Goal: Transaction & Acquisition: Obtain resource

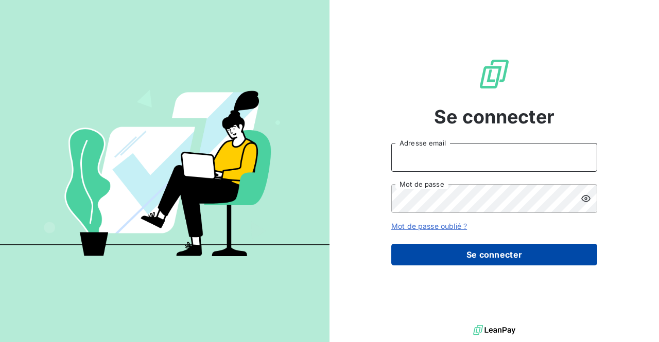
type input "[EMAIL_ADDRESS][DOMAIN_NAME]"
drag, startPoint x: 487, startPoint y: 247, endPoint x: 477, endPoint y: 247, distance: 9.3
click at [487, 247] on button "Se connecter" at bounding box center [494, 255] width 206 height 22
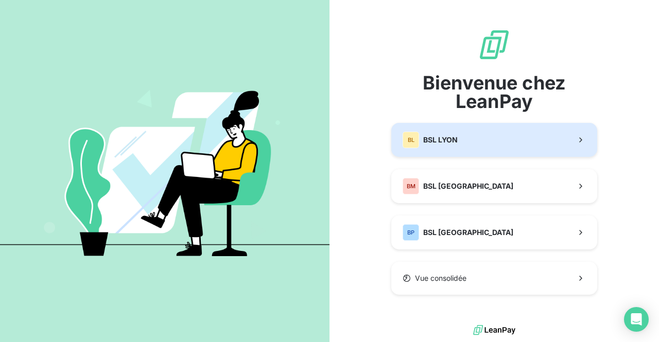
click at [445, 147] on div "BL BSL LYON" at bounding box center [429, 140] width 55 height 16
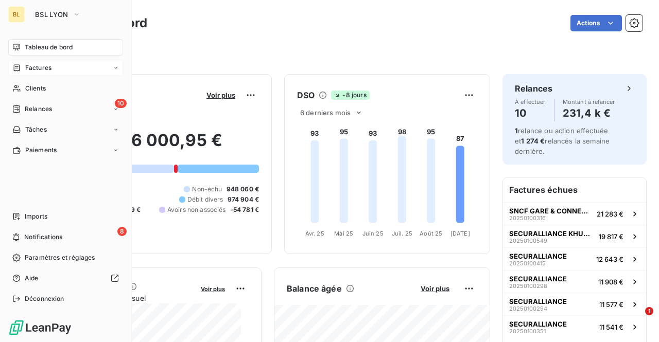
click at [57, 69] on div "Factures" at bounding box center [65, 68] width 115 height 16
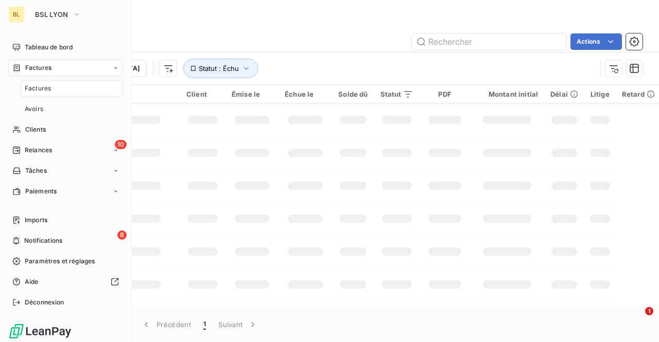
click at [52, 86] on div "Factures" at bounding box center [72, 88] width 102 height 16
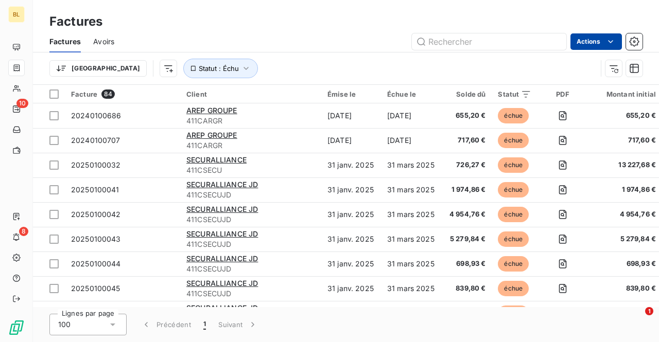
click at [594, 41] on html "BL 10 8 Factures Factures Avoirs Actions Trier Statut : Échu Facture 84 Client …" at bounding box center [329, 171] width 659 height 342
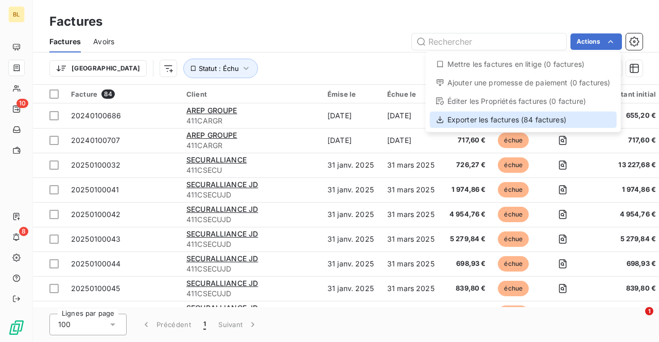
click at [478, 116] on div "Exporter les factures (84 factures)" at bounding box center [523, 120] width 187 height 16
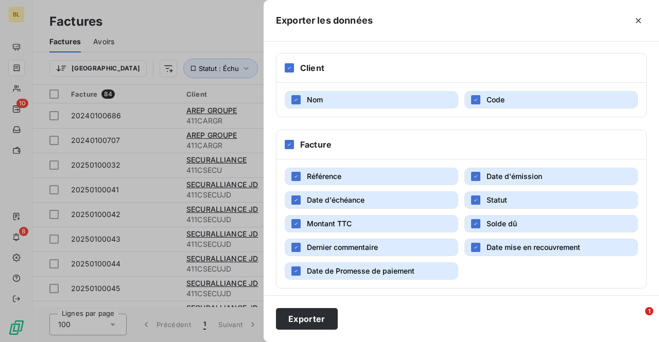
scroll to position [193, 0]
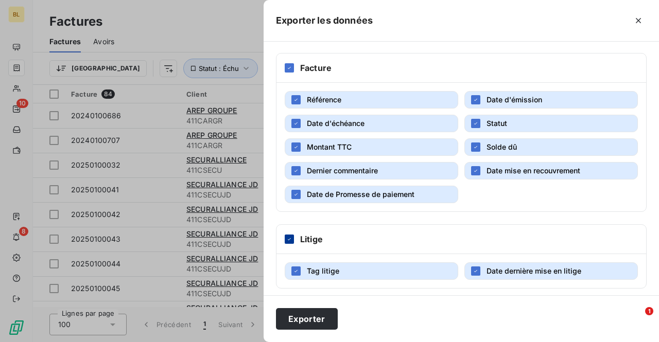
click at [293, 237] on div at bounding box center [289, 239] width 9 height 9
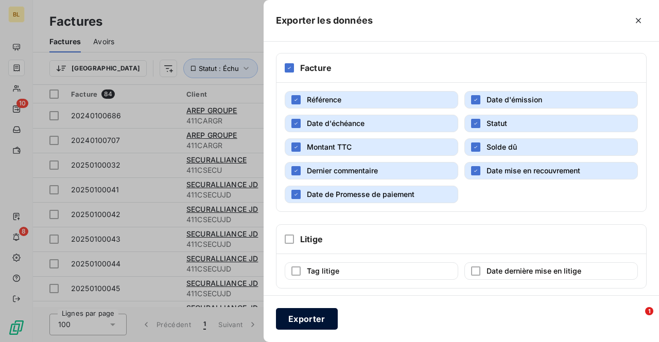
click at [298, 314] on button "Exporter" at bounding box center [307, 319] width 62 height 22
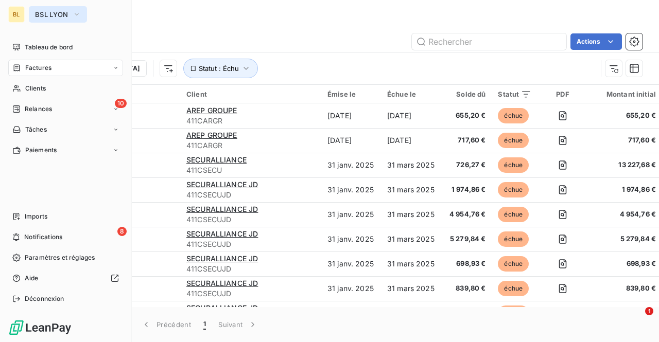
drag, startPoint x: 44, startPoint y: 12, endPoint x: 45, endPoint y: 17, distance: 5.2
click at [44, 12] on span "BSL LYON" at bounding box center [51, 14] width 33 height 8
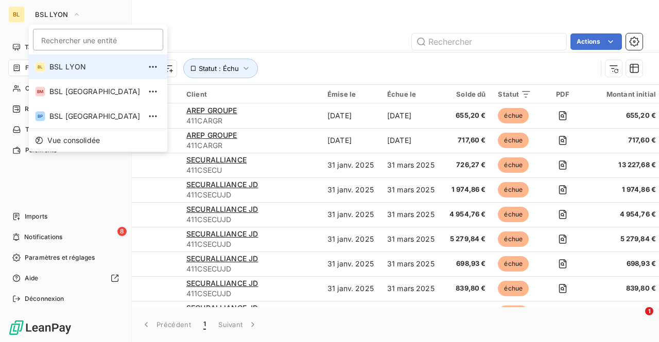
click at [53, 68] on span "BSL LYON" at bounding box center [94, 67] width 91 height 10
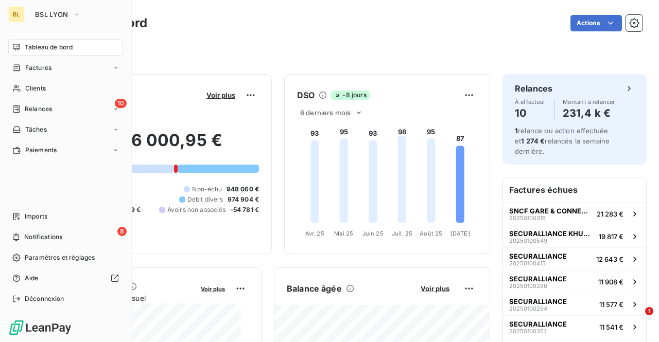
click at [212, 47] on div "Filtrer" at bounding box center [345, 52] width 593 height 20
drag, startPoint x: 74, startPoint y: 13, endPoint x: 68, endPoint y: 23, distance: 11.3
click at [75, 13] on icon "button" at bounding box center [77, 14] width 8 height 10
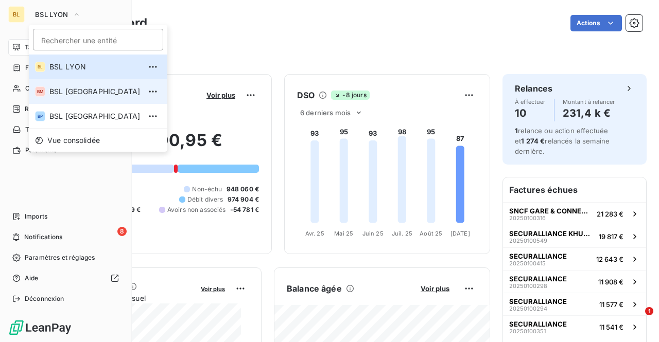
click at [62, 90] on span "BSL [GEOGRAPHIC_DATA]" at bounding box center [94, 91] width 91 height 10
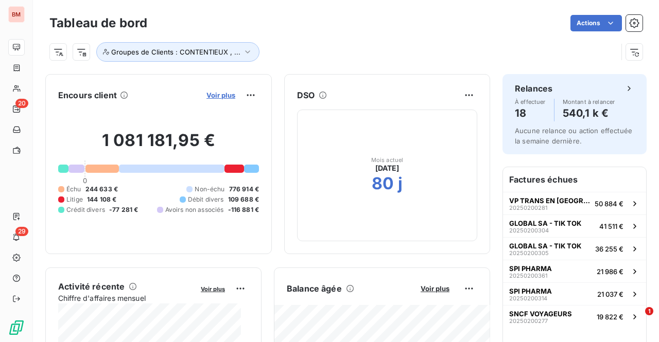
click at [222, 95] on span "Voir plus" at bounding box center [220, 95] width 29 height 8
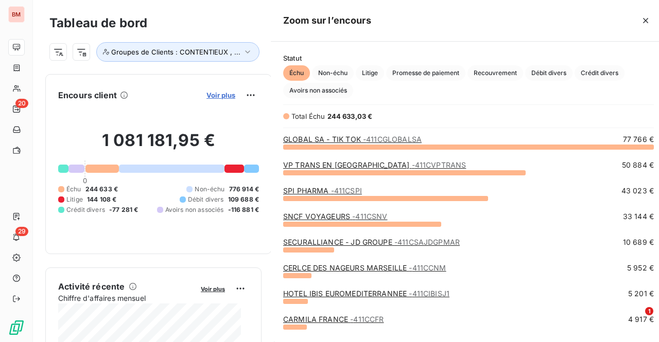
scroll to position [188, 387]
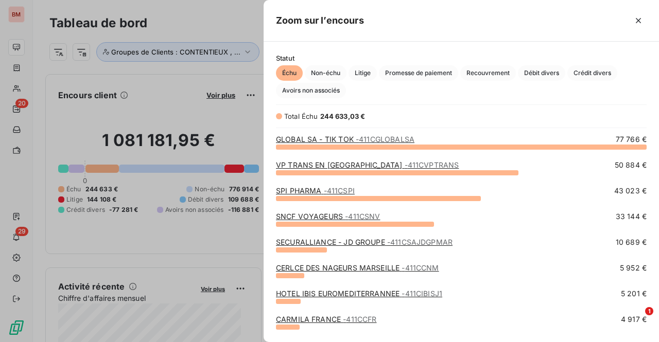
click at [225, 29] on div at bounding box center [329, 171] width 659 height 342
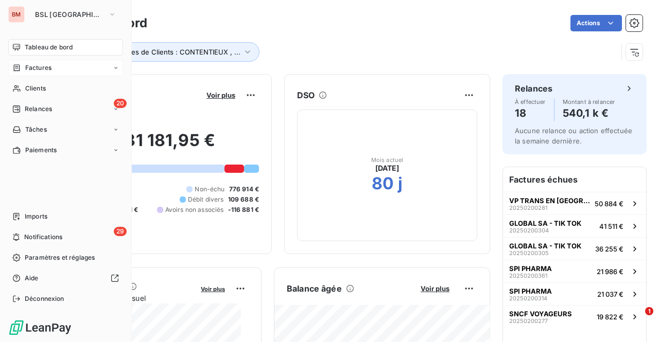
click at [55, 64] on div "Factures" at bounding box center [65, 68] width 115 height 16
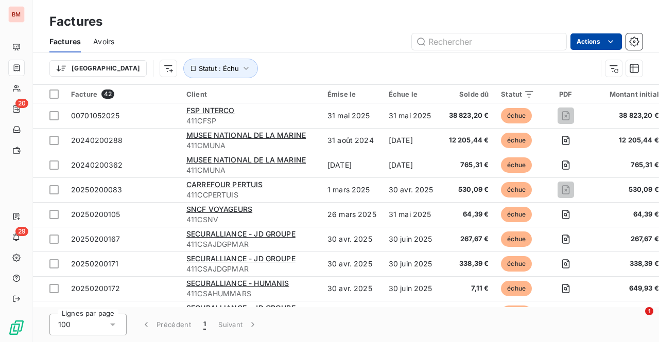
click at [583, 34] on html "BM 20 29 Factures Factures Avoirs Actions Trier Statut : Échu Facture 42 Client…" at bounding box center [329, 171] width 659 height 342
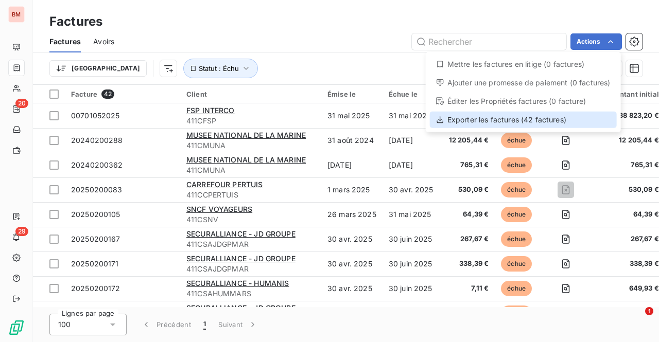
click at [498, 122] on div "Exporter les factures (42 factures)" at bounding box center [523, 120] width 187 height 16
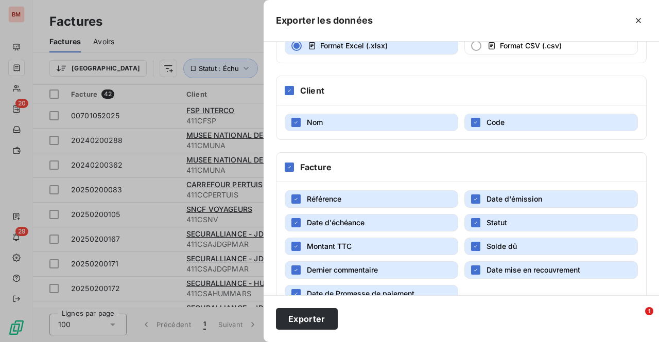
scroll to position [257, 0]
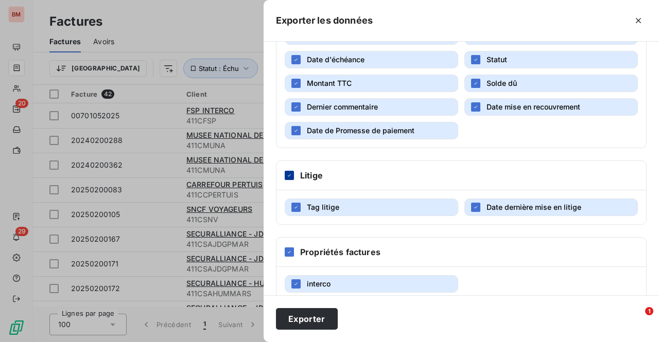
click at [287, 172] on icon at bounding box center [289, 175] width 6 height 6
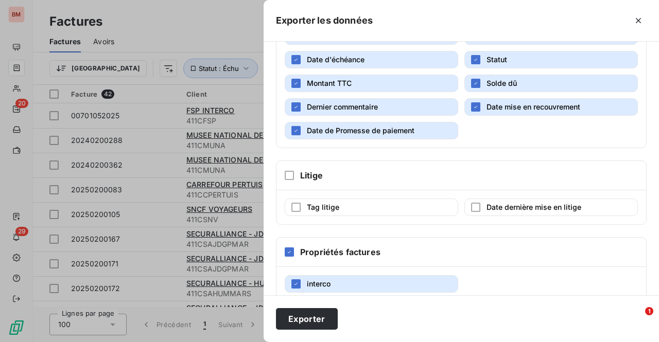
drag, startPoint x: 290, startPoint y: 249, endPoint x: 311, endPoint y: 300, distance: 55.9
click at [290, 250] on icon at bounding box center [289, 252] width 6 height 6
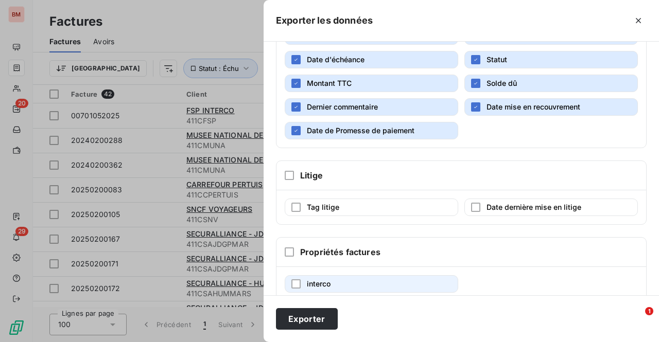
scroll to position [270, 0]
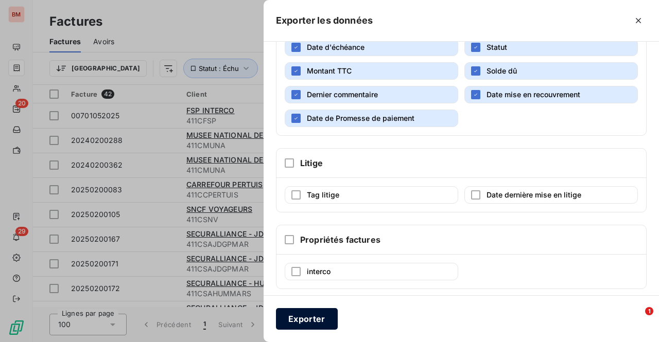
click at [312, 314] on button "Exporter" at bounding box center [307, 319] width 62 height 22
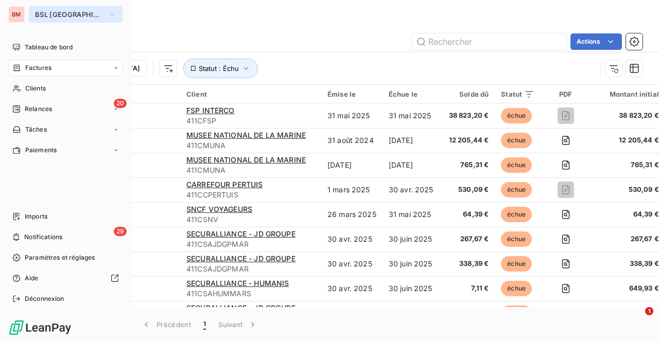
click at [37, 10] on button "BSL [GEOGRAPHIC_DATA]" at bounding box center [76, 14] width 94 height 16
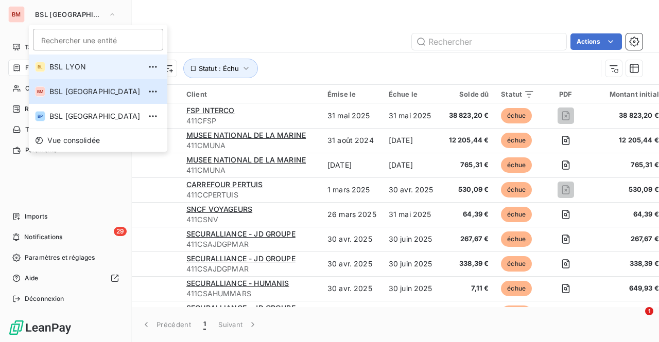
click at [51, 66] on span "BSL LYON" at bounding box center [94, 67] width 91 height 10
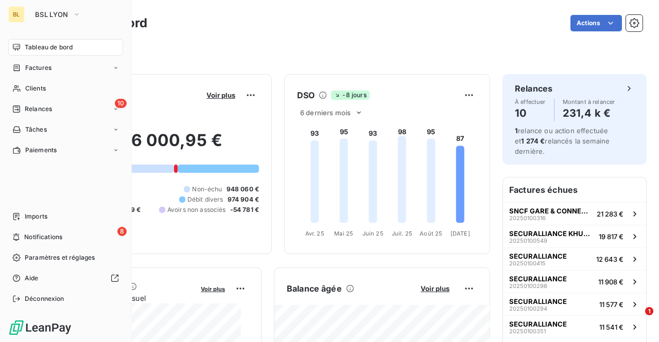
click at [177, 51] on div "Filtrer" at bounding box center [345, 52] width 593 height 20
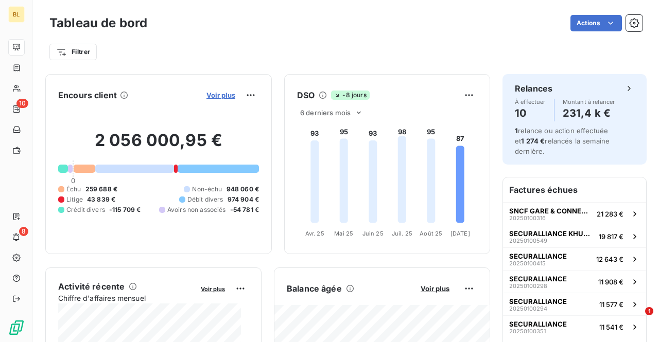
click at [221, 96] on span "Voir plus" at bounding box center [220, 95] width 29 height 8
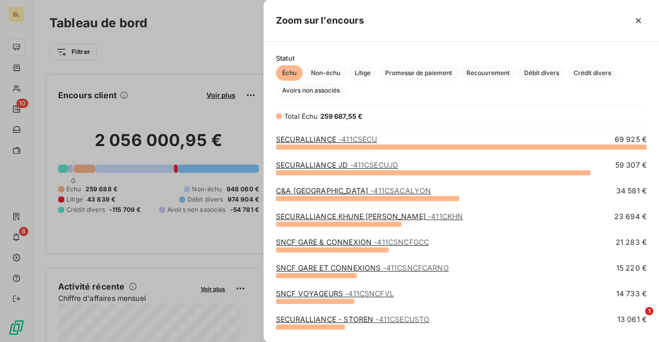
click at [245, 40] on div at bounding box center [329, 171] width 659 height 342
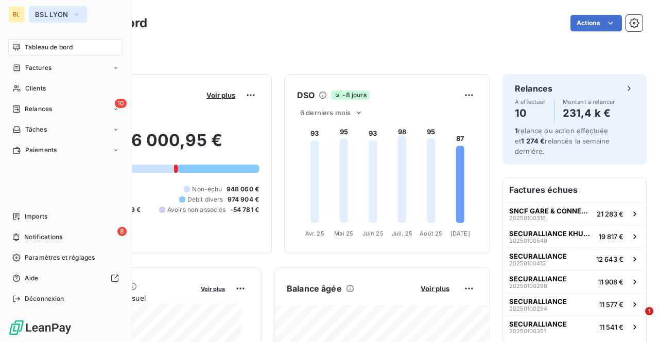
click at [38, 12] on span "BSL LYON" at bounding box center [51, 14] width 33 height 8
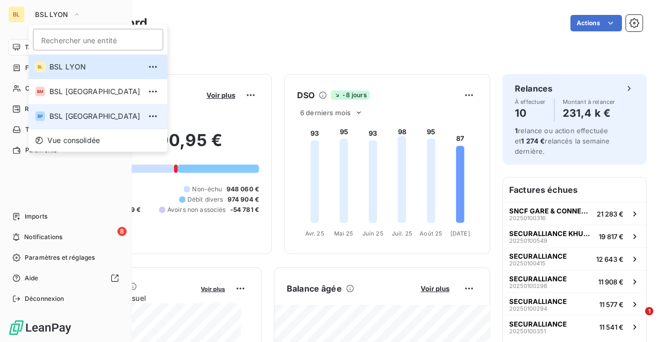
click at [56, 112] on span "BSL [GEOGRAPHIC_DATA]" at bounding box center [94, 116] width 91 height 10
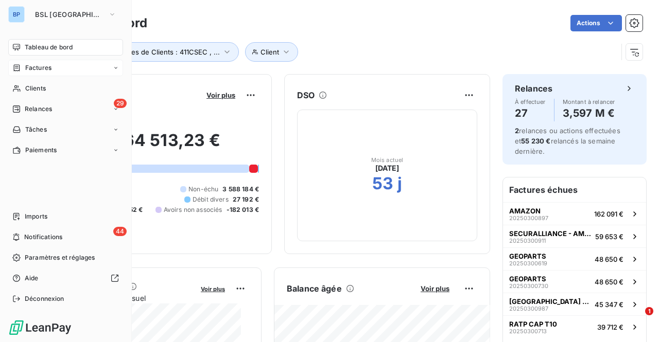
click at [44, 66] on span "Factures" at bounding box center [38, 67] width 26 height 9
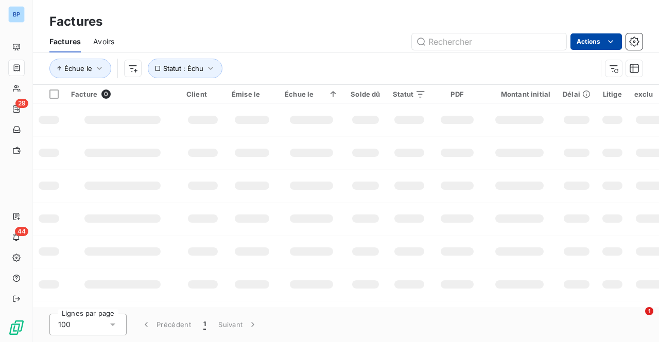
click at [572, 47] on html "BP 29 44 Factures Factures Avoirs Actions Échue le Statut : Échu Facture 0 Clie…" at bounding box center [329, 171] width 659 height 342
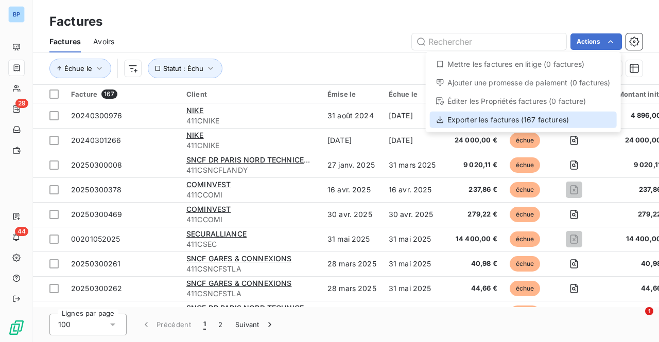
click at [472, 122] on div "Exporter les factures (167 factures)" at bounding box center [523, 120] width 187 height 16
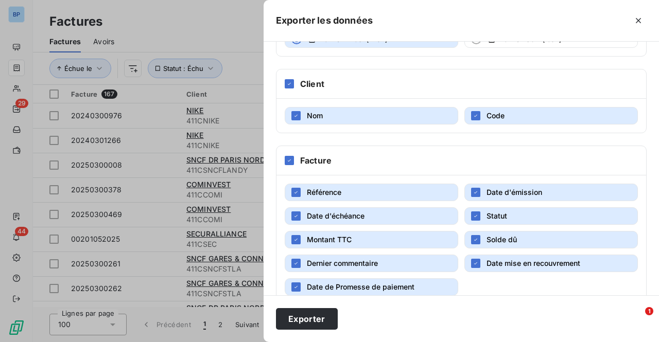
scroll to position [206, 0]
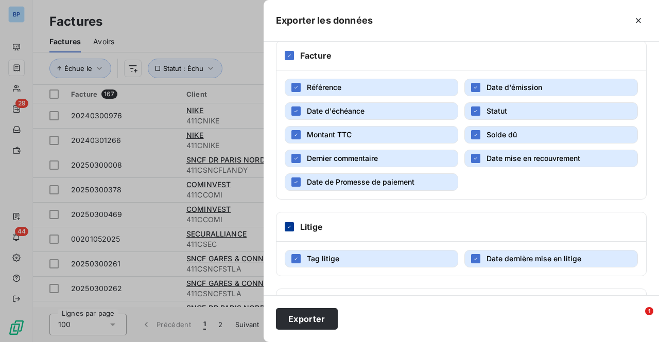
click at [289, 224] on icon at bounding box center [289, 227] width 6 height 6
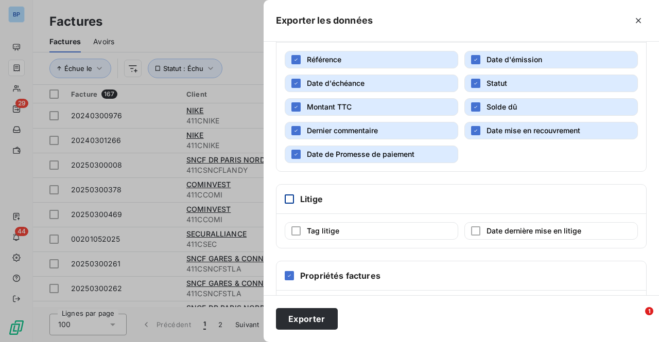
scroll to position [270, 0]
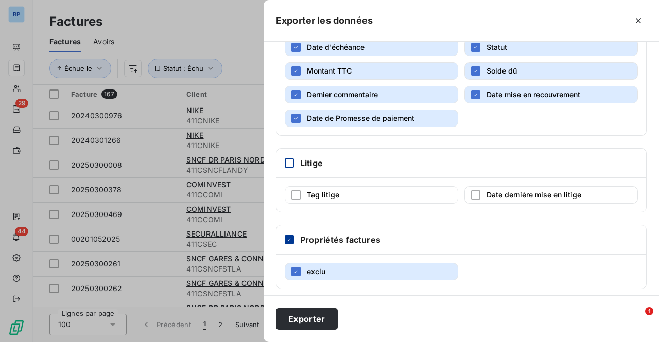
click at [290, 237] on icon at bounding box center [289, 240] width 6 height 6
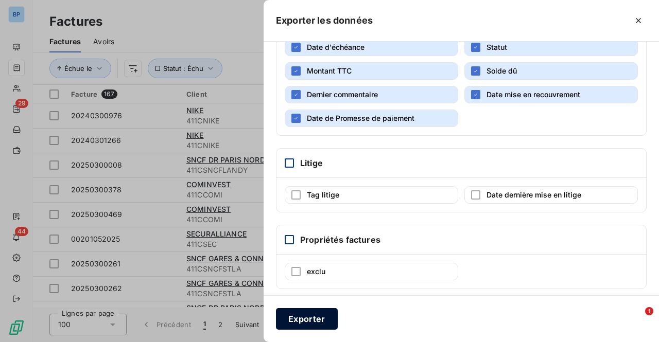
click at [327, 318] on button "Exporter" at bounding box center [307, 319] width 62 height 22
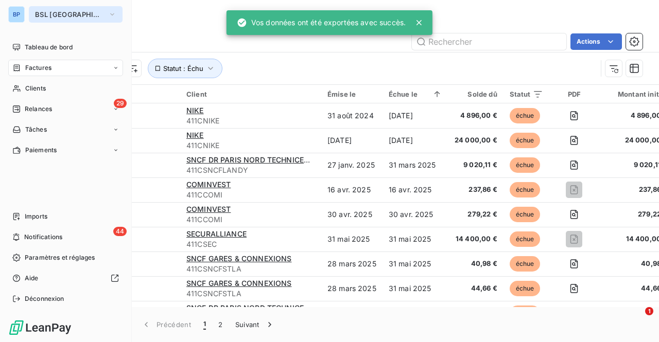
click at [54, 14] on span "BSL [GEOGRAPHIC_DATA]" at bounding box center [69, 14] width 69 height 8
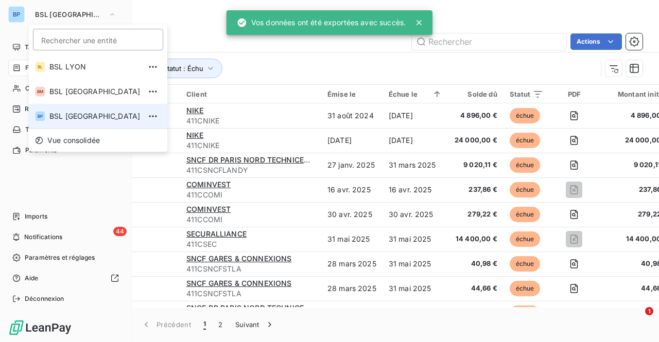
click at [72, 122] on li "BP BSL [GEOGRAPHIC_DATA]" at bounding box center [98, 116] width 138 height 25
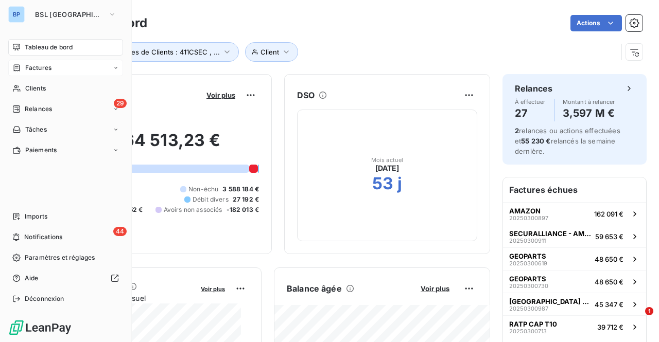
click at [59, 66] on div "Factures" at bounding box center [65, 68] width 115 height 16
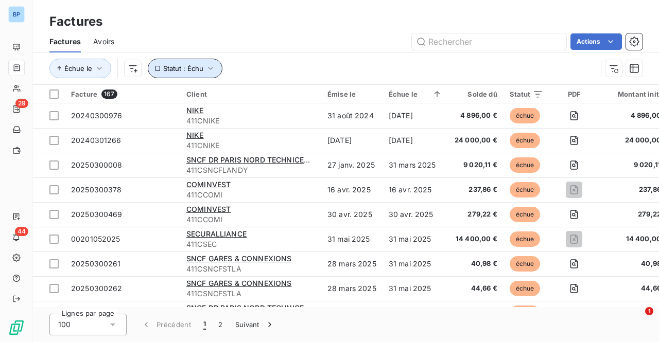
click at [212, 64] on icon "button" at bounding box center [210, 68] width 10 height 10
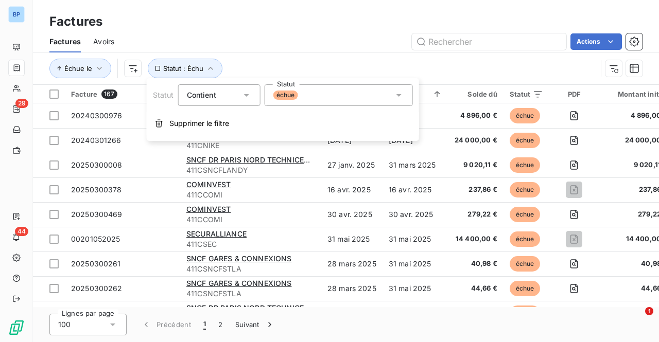
click at [343, 96] on div "échue" at bounding box center [338, 95] width 148 height 22
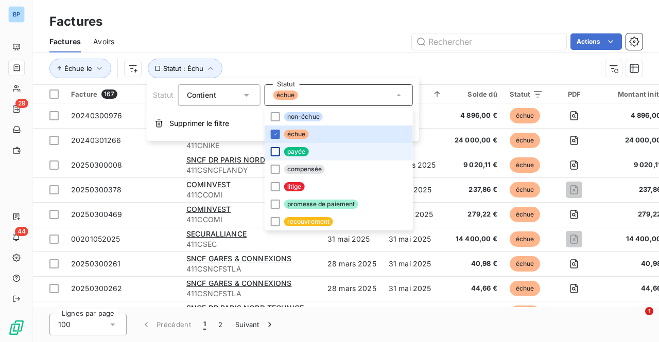
click at [274, 151] on div at bounding box center [275, 151] width 9 height 9
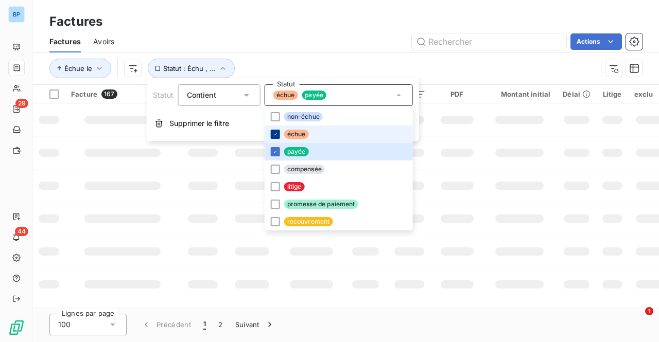
click at [275, 134] on icon at bounding box center [275, 134] width 3 height 2
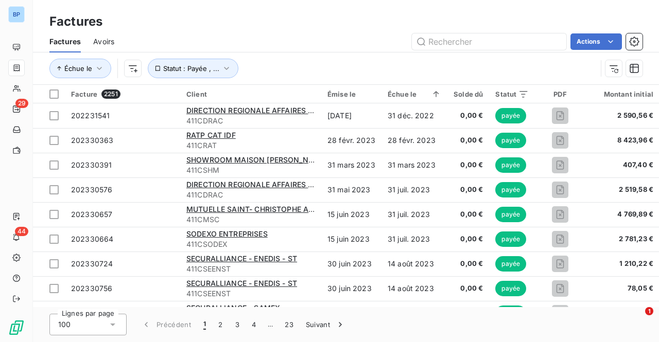
click at [353, 43] on div "Actions" at bounding box center [385, 41] width 516 height 16
click at [100, 68] on icon "button" at bounding box center [99, 68] width 10 height 10
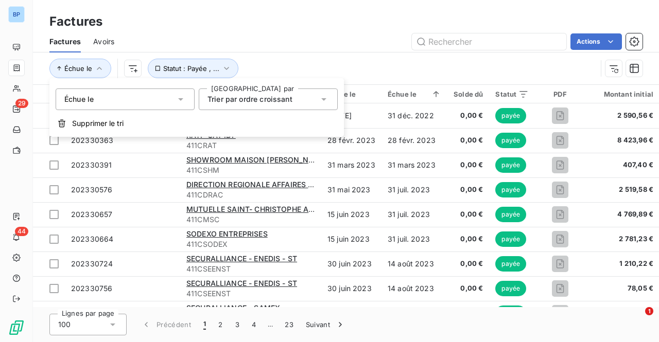
click at [299, 56] on div "Échue le Statut : Payée , ..." at bounding box center [345, 68] width 593 height 32
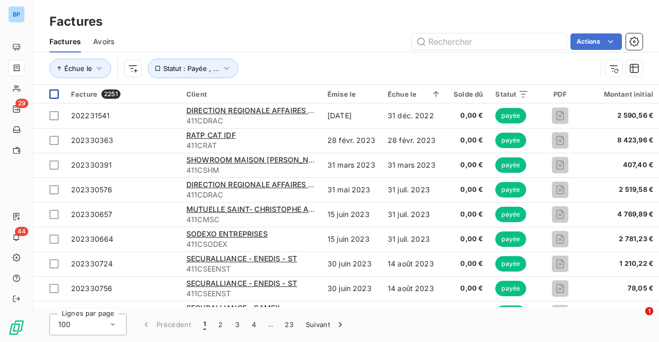
click at [51, 91] on div at bounding box center [53, 94] width 9 height 9
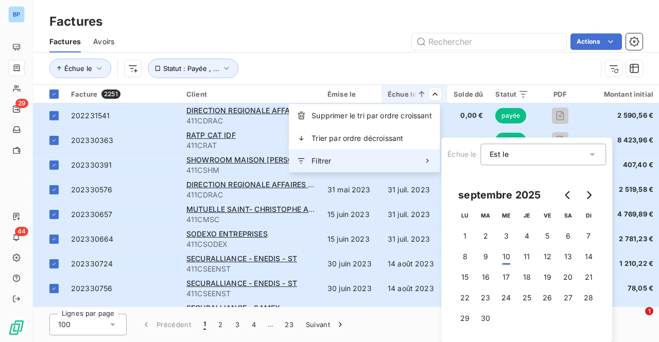
click at [313, 158] on span "Filtrer" at bounding box center [321, 161] width 20 height 10
click at [430, 161] on icon at bounding box center [427, 161] width 8 height 8
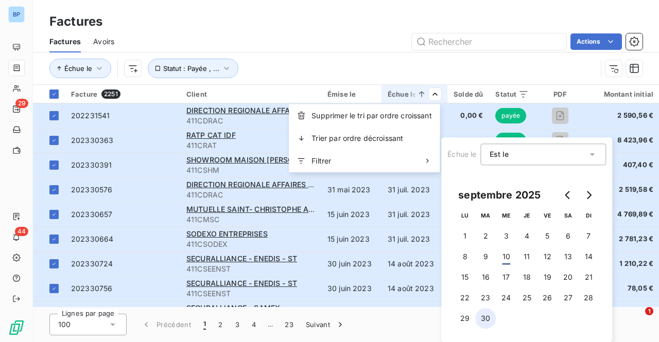
click at [486, 320] on button "30" at bounding box center [485, 318] width 21 height 21
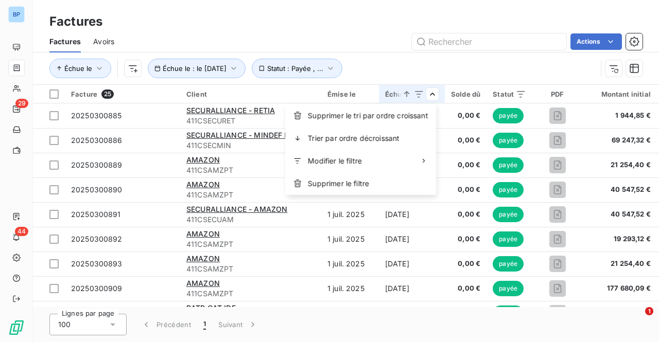
click at [417, 63] on html "BP 29 44 Factures Factures Avoirs Actions Échue le Échue le : le [DATE] Statut …" at bounding box center [329, 171] width 659 height 342
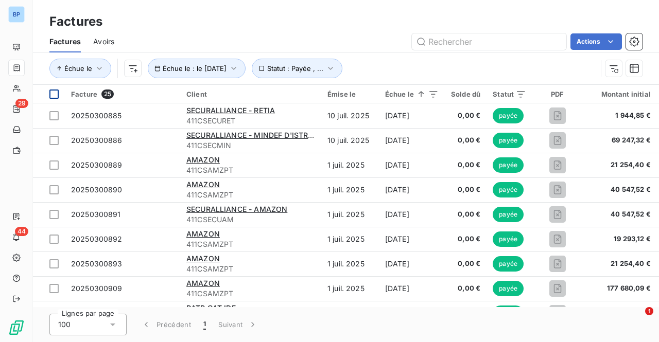
click at [54, 94] on div at bounding box center [53, 94] width 9 height 9
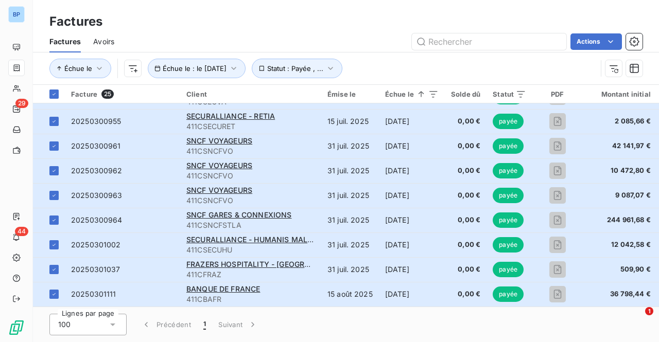
scroll to position [418, 0]
click at [114, 325] on icon at bounding box center [113, 325] width 10 height 10
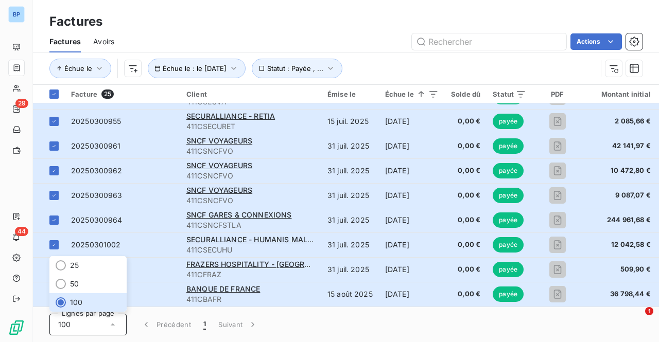
click at [397, 74] on div "Échue le Échue le : le [DATE] Statut : Payée , ..." at bounding box center [322, 69] width 547 height 20
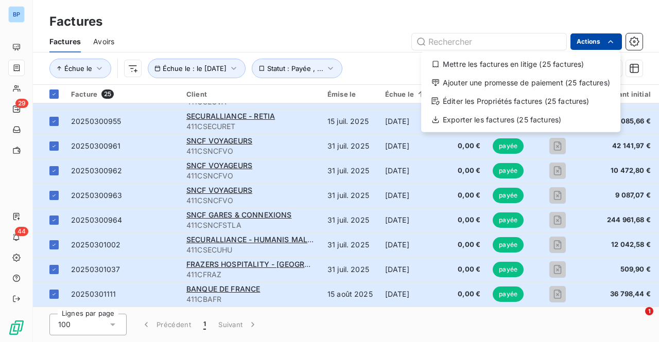
click at [597, 43] on html "BP 29 44 Factures Factures Avoirs Actions Mettre les factures en litige (25 fac…" at bounding box center [329, 171] width 659 height 342
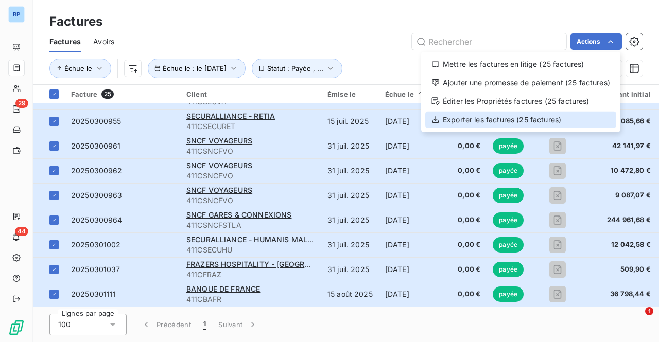
click at [471, 121] on div "Exporter les factures (25 factures)" at bounding box center [520, 120] width 191 height 16
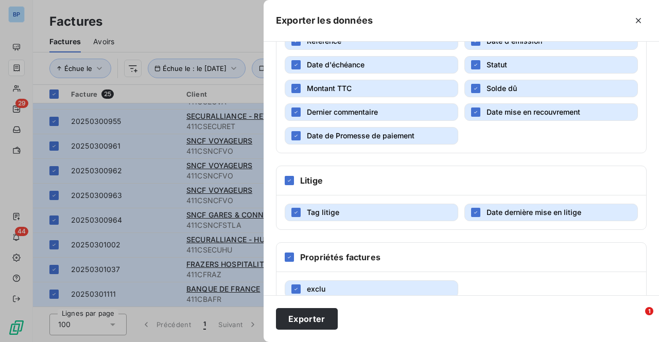
scroll to position [257, 0]
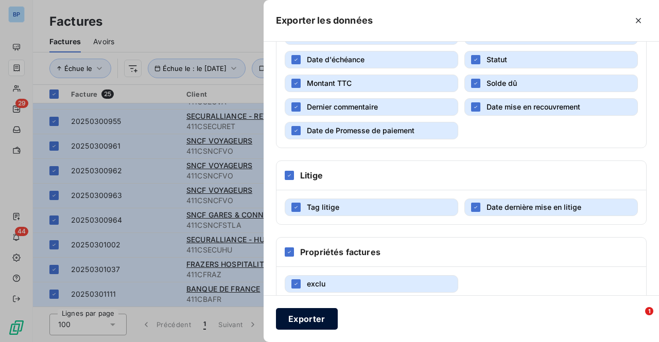
click at [319, 324] on button "Exporter" at bounding box center [307, 319] width 62 height 22
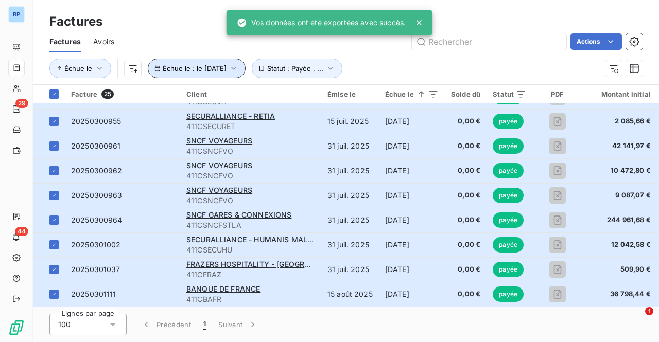
click at [239, 70] on icon "button" at bounding box center [233, 68] width 10 height 10
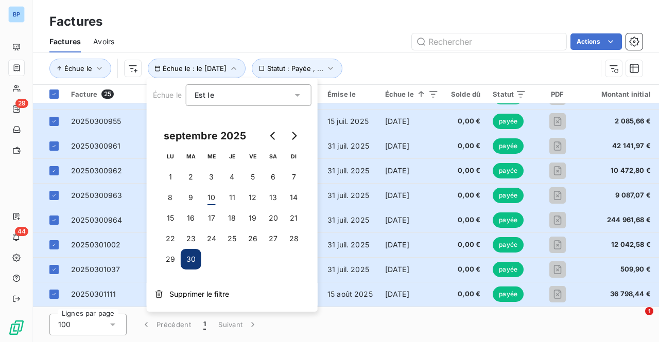
click at [295, 94] on icon at bounding box center [297, 95] width 5 height 3
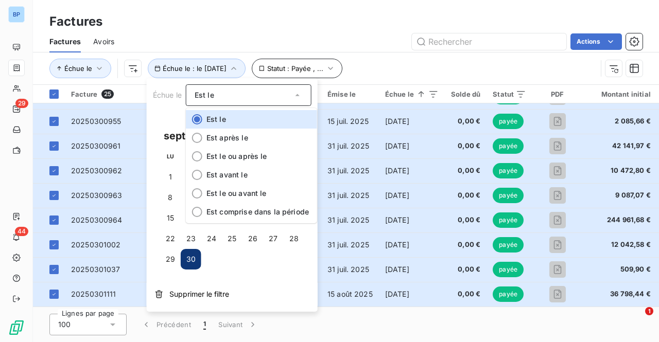
drag, startPoint x: 363, startPoint y: 27, endPoint x: 354, endPoint y: 64, distance: 37.7
click at [363, 27] on div "Factures" at bounding box center [346, 21] width 626 height 19
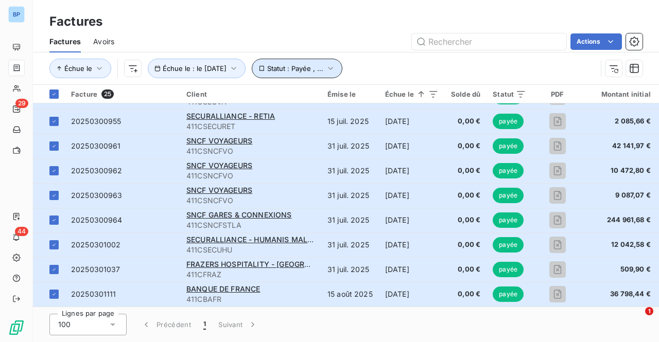
click at [342, 66] on button "Statut : Payée , ..." at bounding box center [297, 69] width 91 height 20
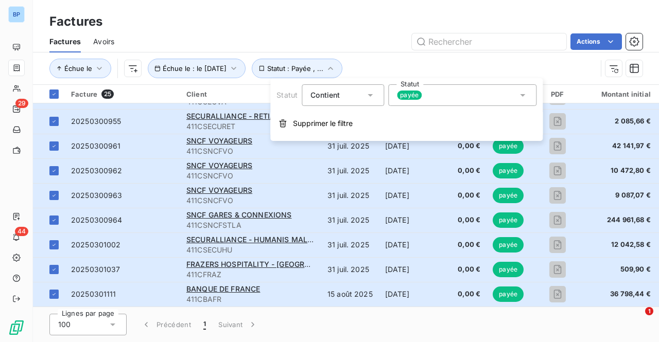
click at [517, 94] on icon at bounding box center [522, 95] width 10 height 10
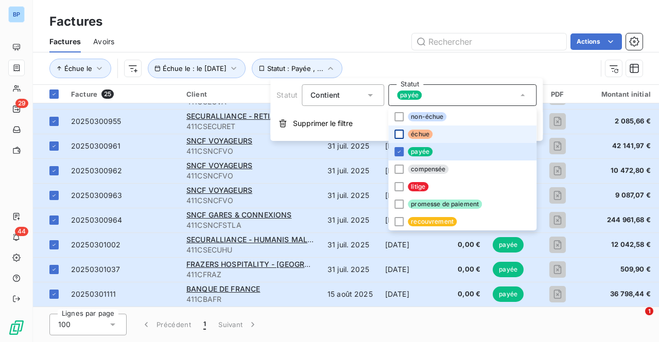
click at [399, 136] on div at bounding box center [398, 134] width 9 height 9
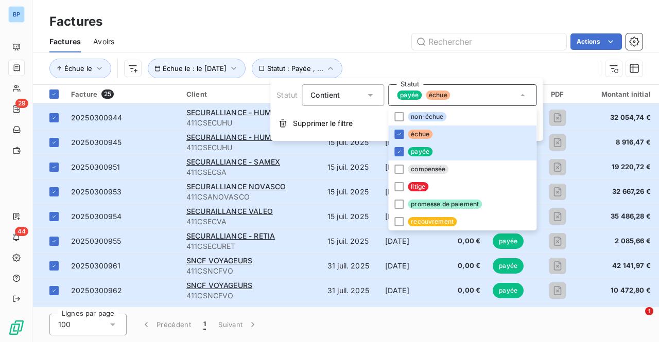
scroll to position [418, 0]
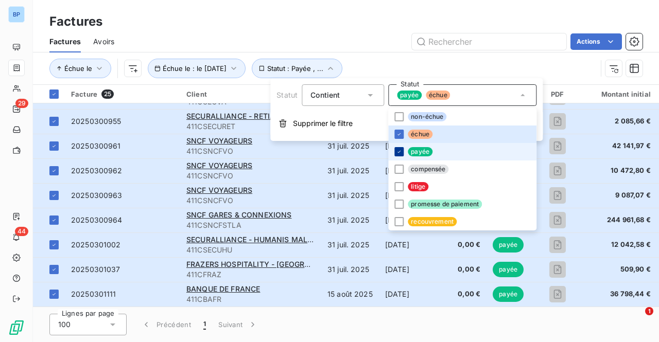
click at [397, 150] on icon at bounding box center [399, 152] width 6 height 6
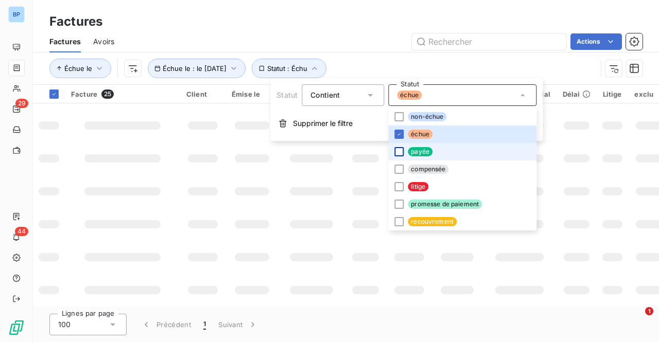
scroll to position [294, 0]
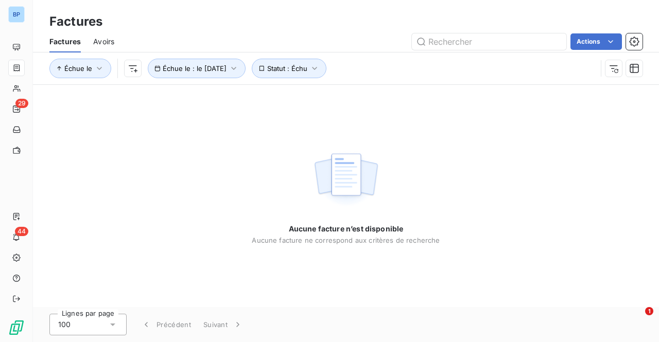
click at [295, 33] on div "Actions" at bounding box center [385, 41] width 516 height 16
click at [245, 71] on button "Échue le : le [DATE]" at bounding box center [197, 69] width 98 height 20
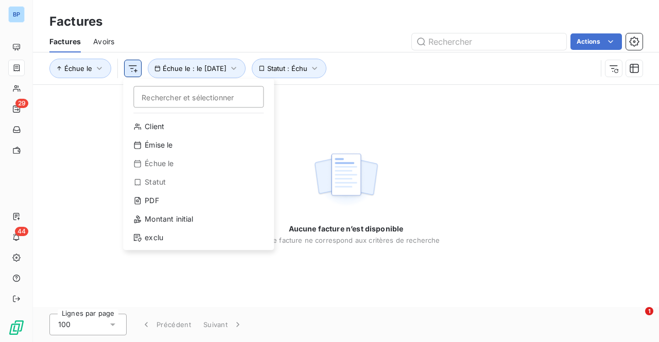
click at [136, 68] on html "BP 29 44 Factures Factures Avoirs Actions Échue le Rechercher et sélectionner C…" at bounding box center [329, 171] width 659 height 342
click at [248, 69] on html "BP 29 44 Factures Factures Avoirs Actions Échue le Rechercher et sélectionner C…" at bounding box center [329, 171] width 659 height 342
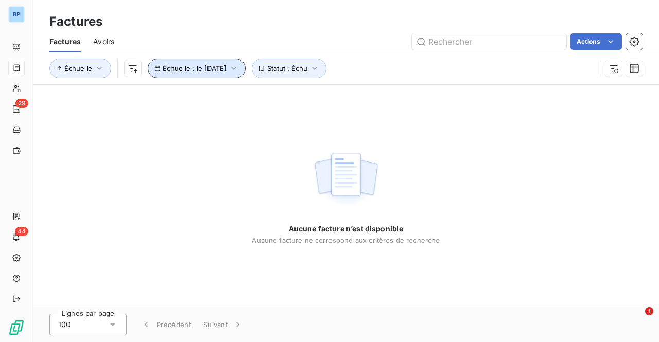
click at [245, 77] on button "Échue le : le [DATE]" at bounding box center [197, 69] width 98 height 20
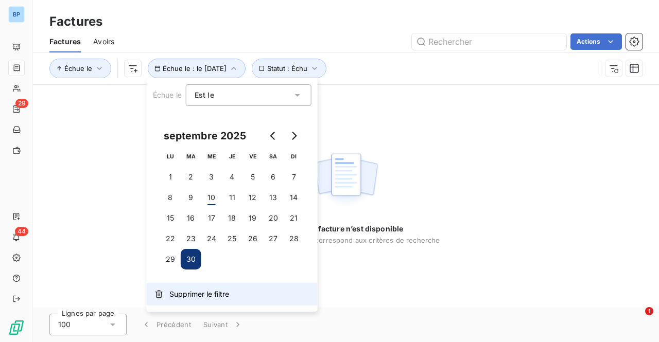
click at [171, 293] on span "Supprimer le filtre" at bounding box center [199, 294] width 60 height 10
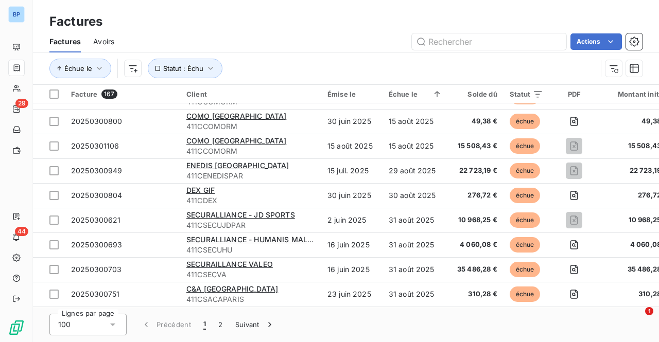
scroll to position [2270, 0]
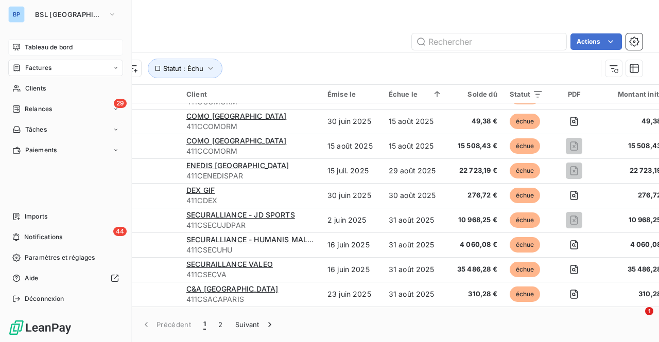
click at [48, 42] on div "Tableau de bord" at bounding box center [65, 47] width 115 height 16
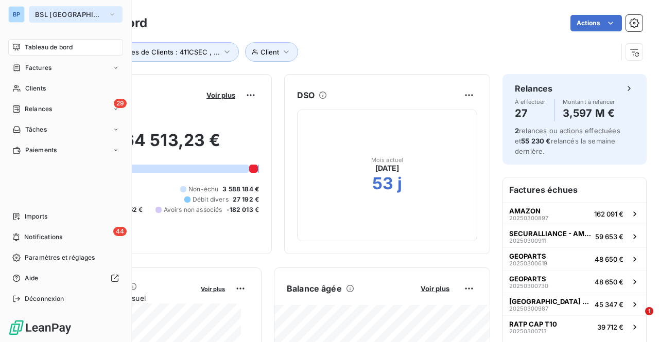
click at [44, 13] on span "BSL [GEOGRAPHIC_DATA]" at bounding box center [69, 14] width 69 height 8
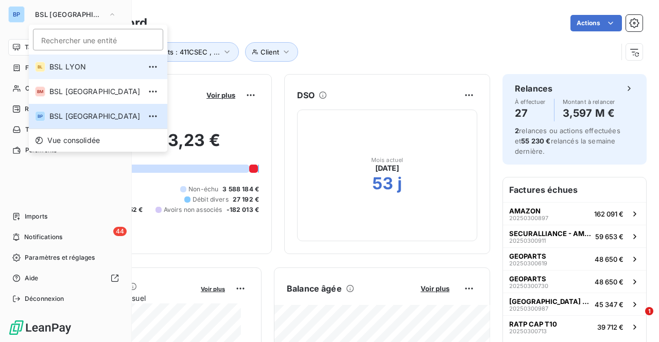
click at [71, 68] on span "BSL LYON" at bounding box center [94, 67] width 91 height 10
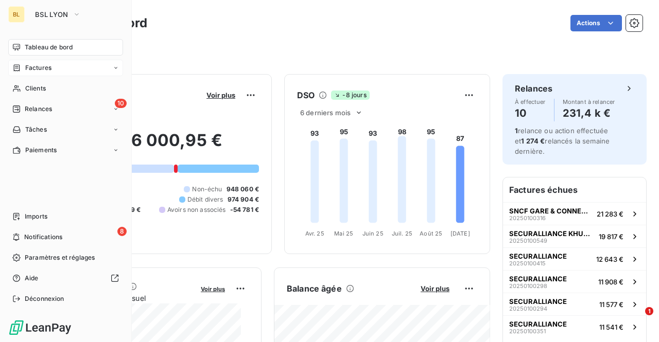
click at [44, 70] on span "Factures" at bounding box center [38, 67] width 26 height 9
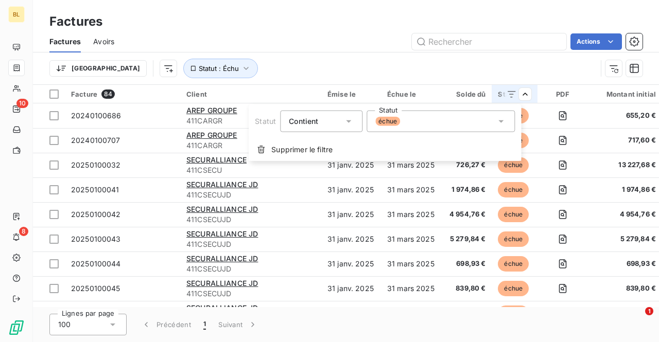
click at [467, 130] on div "échue" at bounding box center [440, 122] width 148 height 22
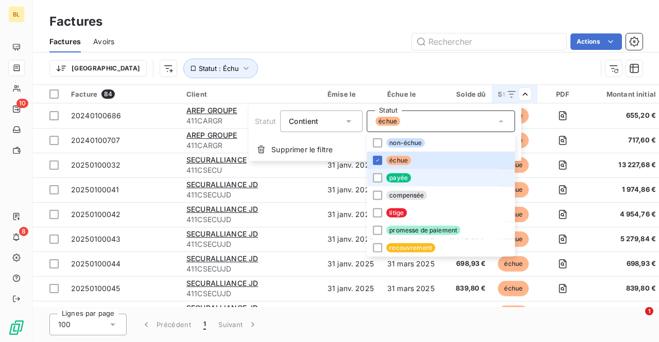
click at [389, 178] on span "payée" at bounding box center [398, 177] width 25 height 9
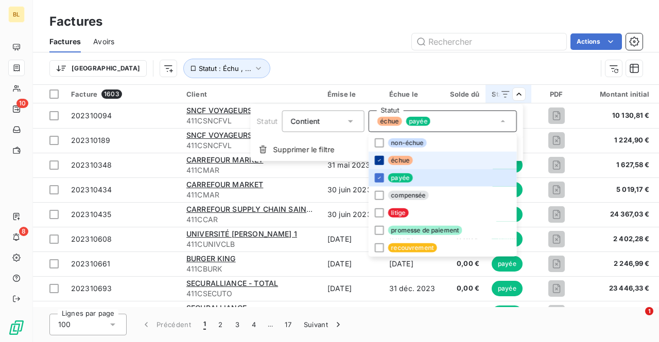
click at [377, 159] on icon at bounding box center [379, 160] width 6 height 6
click at [329, 46] on html "BL 10 8 Factures Factures Avoirs Actions Trier Statut : Payée , ... Facture 151…" at bounding box center [329, 171] width 659 height 342
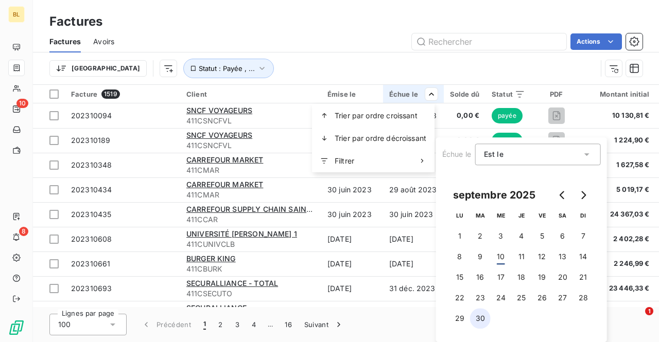
click at [477, 317] on button "30" at bounding box center [480, 318] width 21 height 21
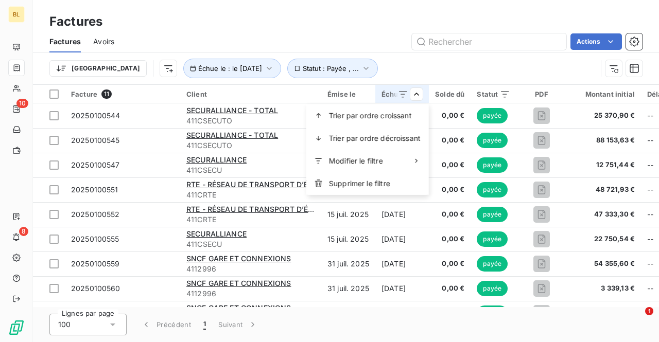
click at [52, 94] on html "BL 10 8 Factures Factures Avoirs Actions Trier Échue le : le [DATE] Statut : Pa…" at bounding box center [329, 171] width 659 height 342
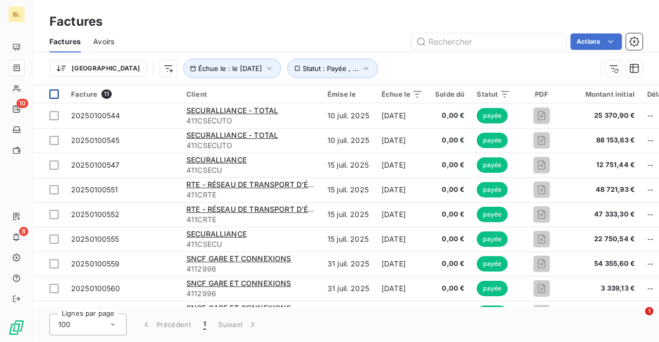
click at [56, 97] on div at bounding box center [53, 94] width 9 height 9
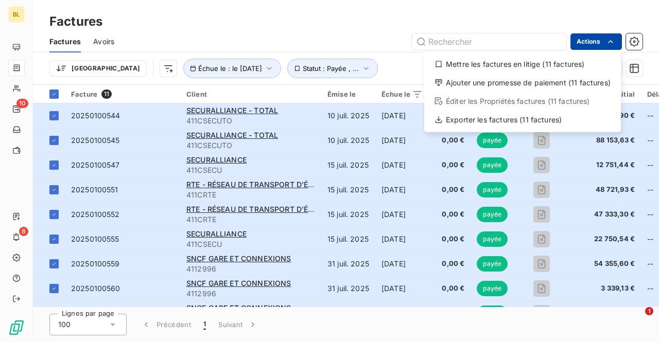
click at [601, 44] on html "BL 10 8 Factures Factures Avoirs Actions Mettre les factures en litige (11 fact…" at bounding box center [329, 171] width 659 height 342
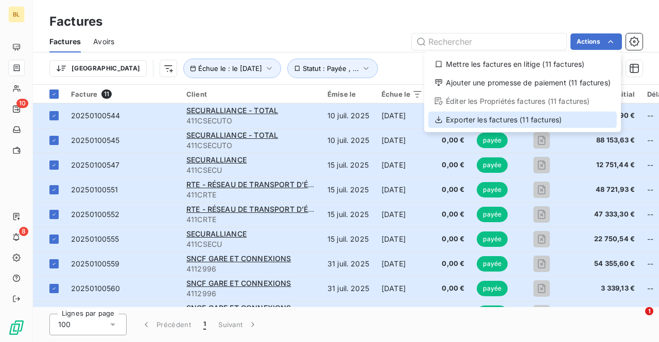
click at [511, 123] on div "Exporter les factures (11 factures)" at bounding box center [522, 120] width 188 height 16
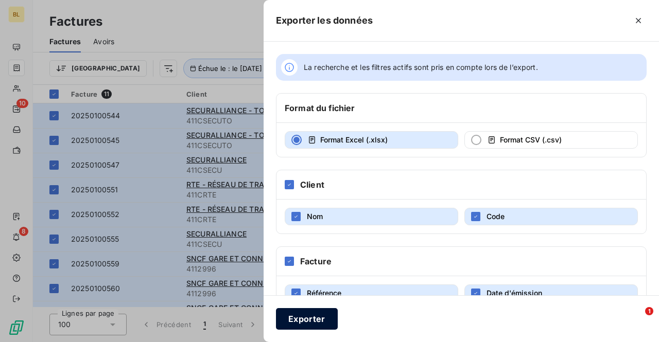
click at [312, 318] on button "Exporter" at bounding box center [307, 319] width 62 height 22
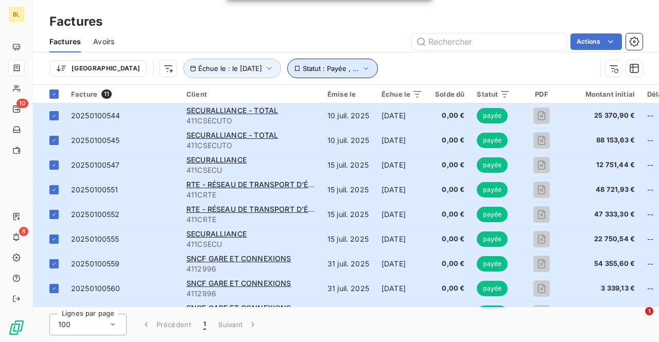
click at [338, 71] on button "Statut : Payée , ..." at bounding box center [332, 69] width 91 height 20
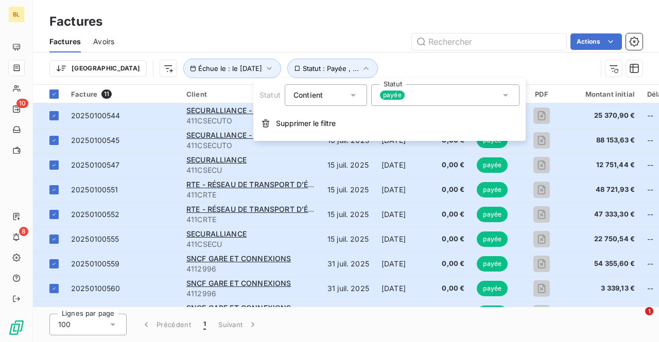
click at [495, 95] on div "payée" at bounding box center [445, 95] width 148 height 22
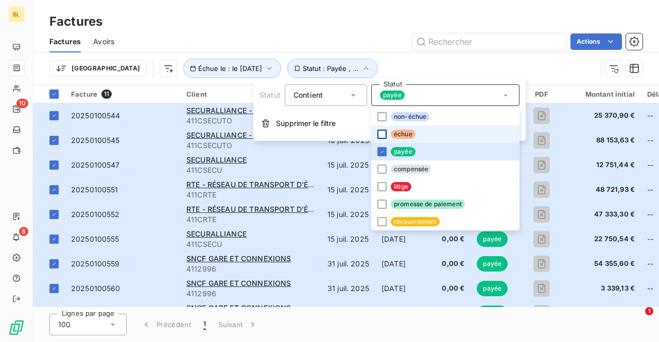
click at [385, 134] on div at bounding box center [381, 134] width 9 height 9
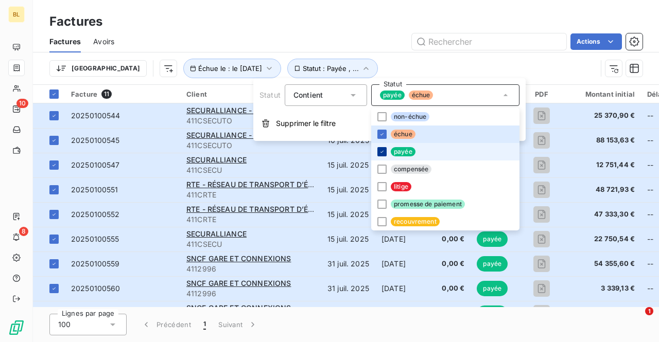
click at [384, 151] on icon at bounding box center [382, 152] width 6 height 6
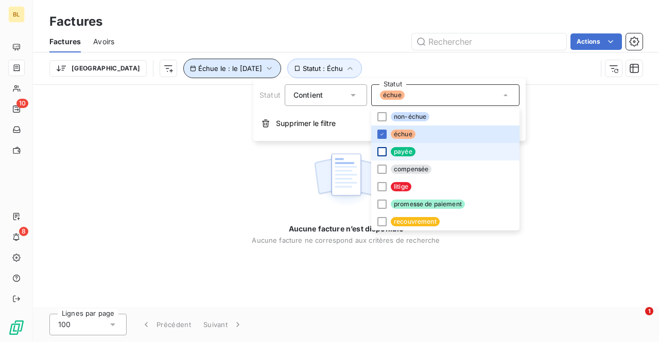
click at [264, 68] on icon "button" at bounding box center [269, 68] width 10 height 10
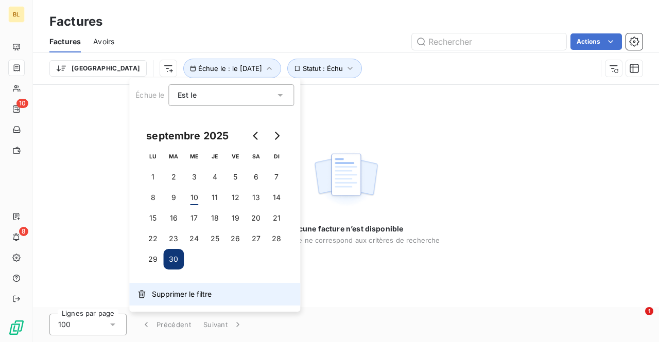
click at [168, 297] on span "Supprimer le filtre" at bounding box center [182, 294] width 60 height 10
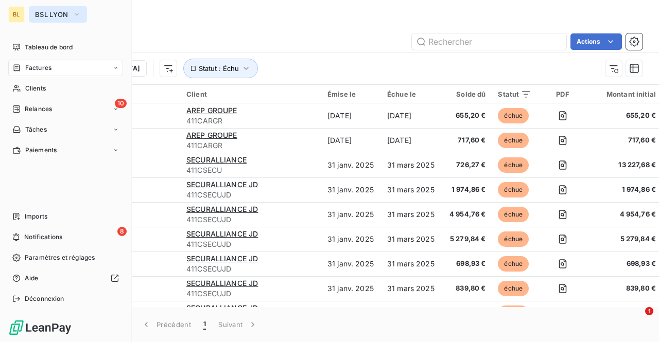
click at [42, 15] on span "BSL LYON" at bounding box center [51, 14] width 33 height 8
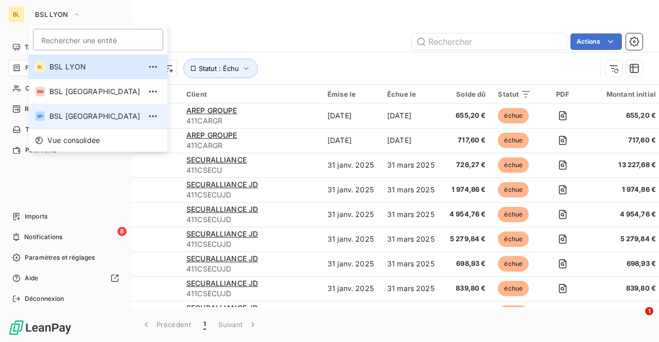
click at [43, 118] on div "BP" at bounding box center [40, 116] width 10 height 10
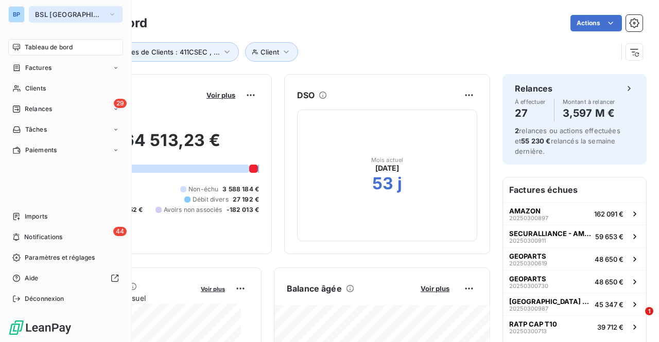
click at [73, 13] on button "BSL [GEOGRAPHIC_DATA]" at bounding box center [76, 14] width 94 height 16
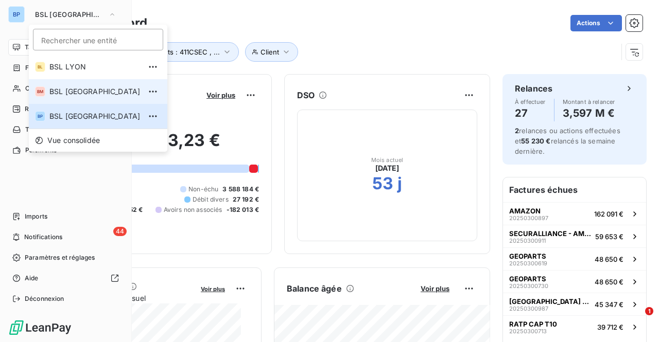
click at [56, 90] on span "BSL [GEOGRAPHIC_DATA]" at bounding box center [94, 91] width 91 height 10
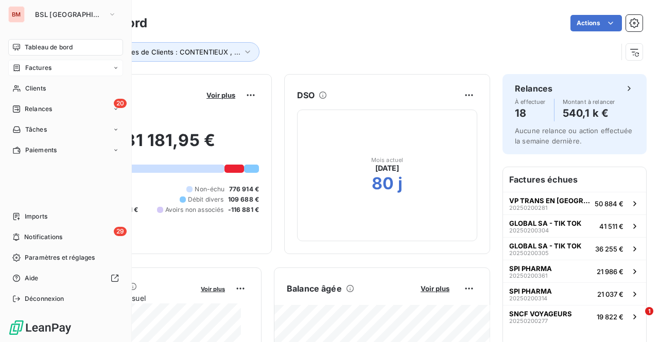
drag, startPoint x: 44, startPoint y: 62, endPoint x: 50, endPoint y: 61, distance: 6.3
click at [45, 61] on div "Factures" at bounding box center [65, 68] width 115 height 16
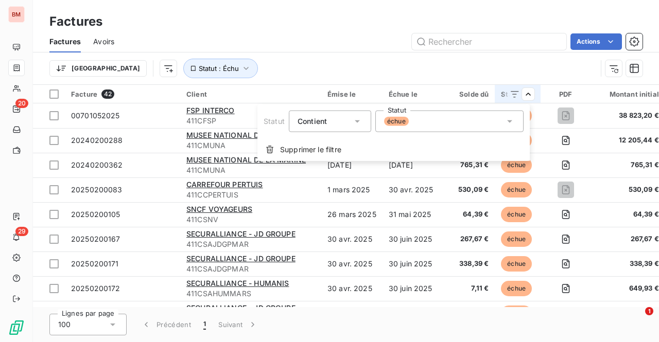
click at [500, 118] on div "échue" at bounding box center [449, 122] width 148 height 22
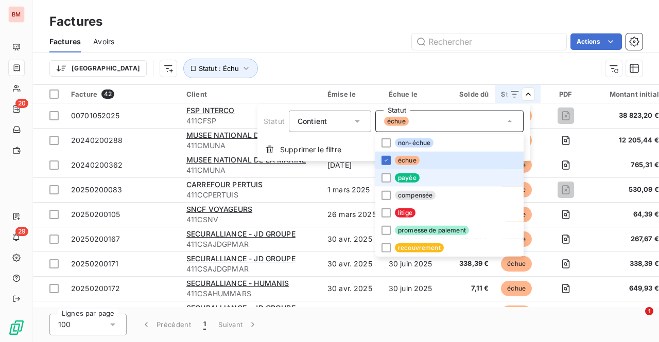
click at [390, 177] on li "payée" at bounding box center [449, 177] width 148 height 17
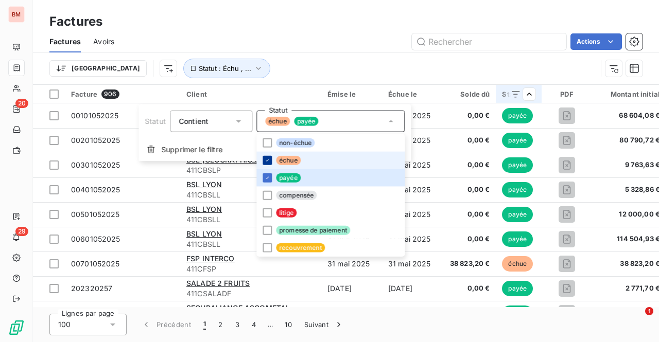
click at [268, 157] on icon at bounding box center [267, 160] width 6 height 6
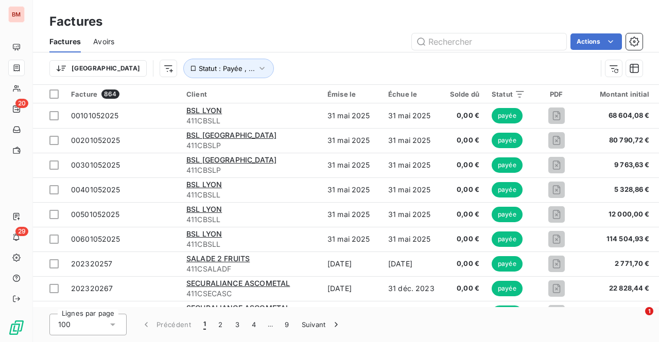
click at [407, 93] on html "BM 20 29 Factures Factures Avoirs Actions Trier Statut : Payée , ... Facture 86…" at bounding box center [329, 171] width 659 height 342
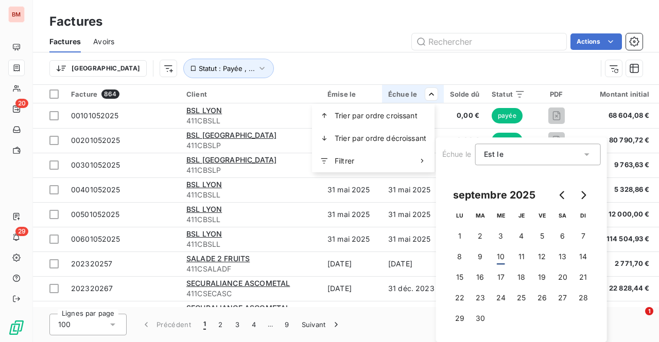
click at [587, 158] on icon at bounding box center [586, 154] width 10 height 10
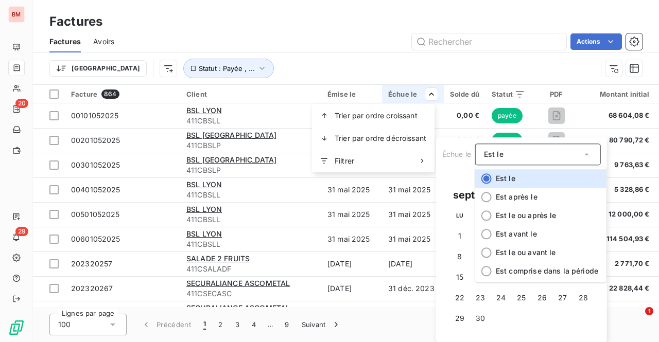
click at [493, 153] on span "Est le" at bounding box center [494, 154] width 20 height 9
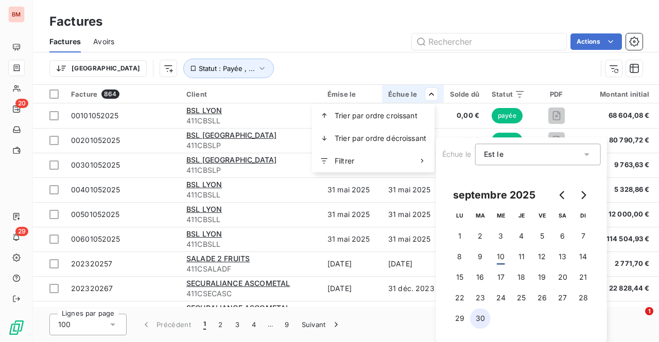
click at [484, 315] on button "30" at bounding box center [480, 318] width 21 height 21
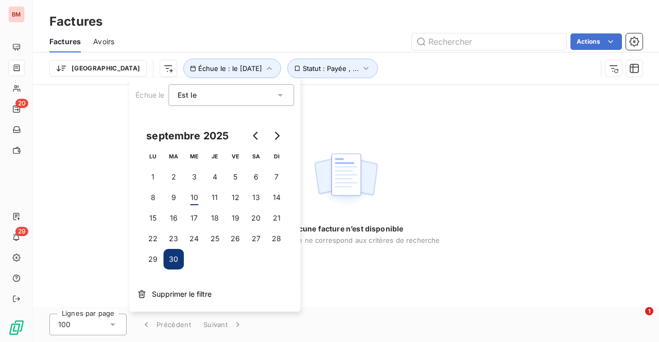
click at [179, 259] on button "30" at bounding box center [173, 259] width 21 height 21
click at [323, 70] on button "Statut : Payée , ..." at bounding box center [332, 69] width 91 height 20
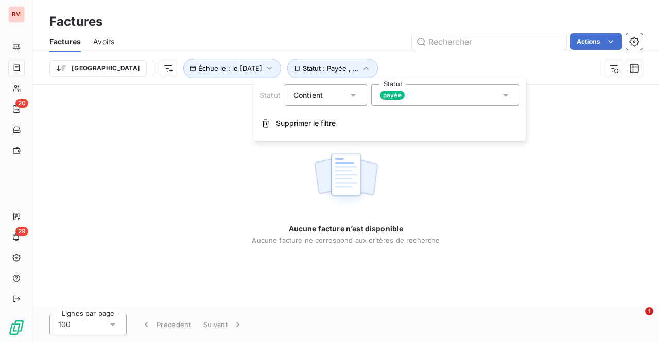
drag, startPoint x: 508, startPoint y: 97, endPoint x: 502, endPoint y: 103, distance: 9.1
click at [508, 97] on icon at bounding box center [505, 95] width 10 height 10
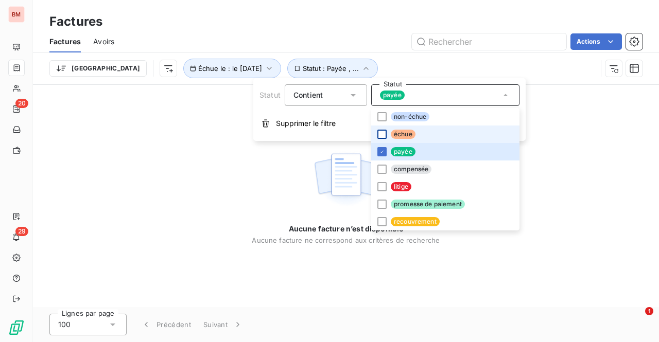
click at [382, 133] on div at bounding box center [381, 134] width 9 height 9
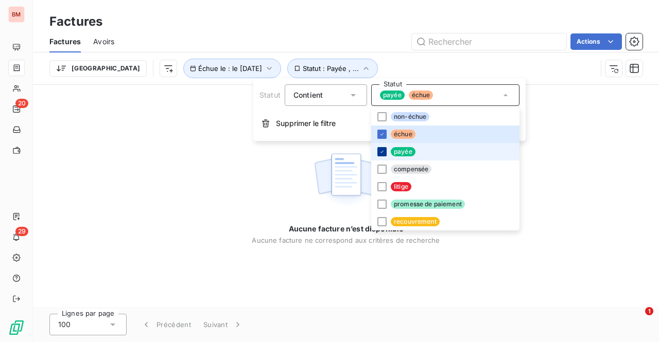
click at [380, 151] on icon at bounding box center [382, 152] width 6 height 6
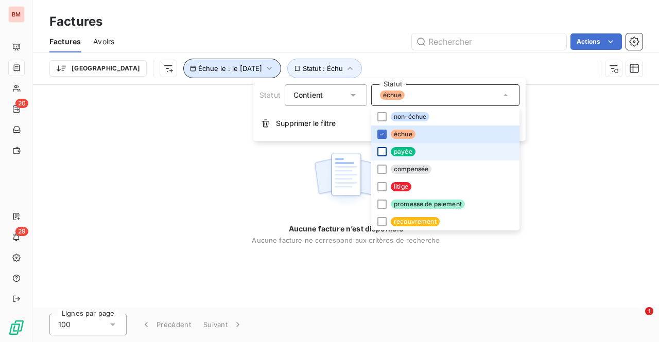
click at [264, 69] on icon "button" at bounding box center [269, 68] width 10 height 10
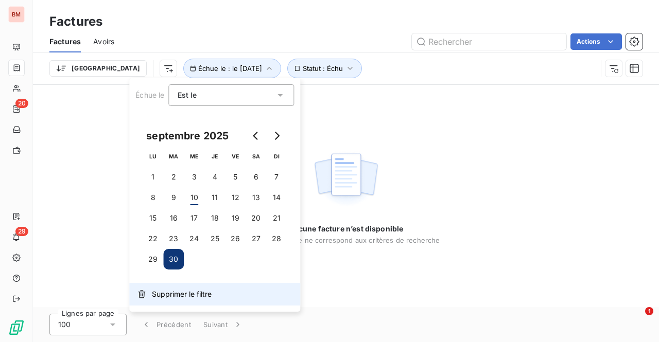
click at [178, 293] on span "Supprimer le filtre" at bounding box center [182, 294] width 60 height 10
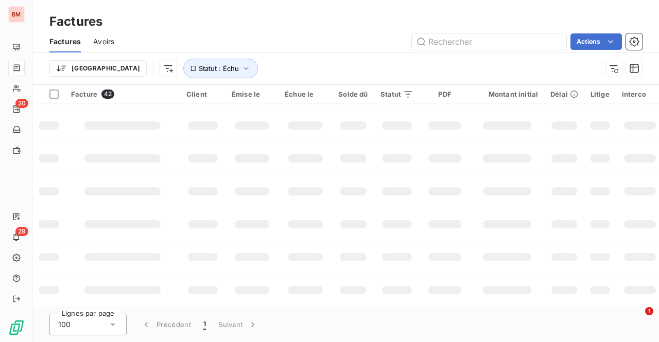
scroll to position [838, 0]
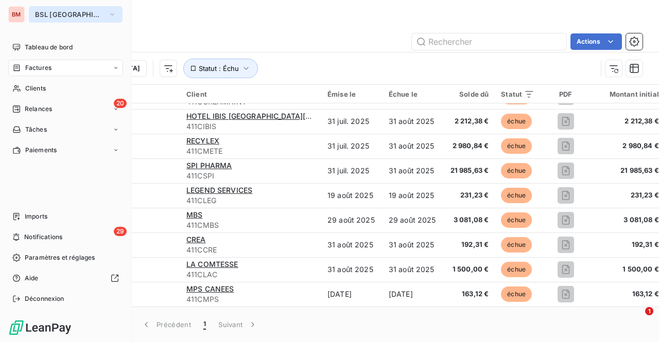
click at [43, 10] on button "BSL [GEOGRAPHIC_DATA]" at bounding box center [76, 14] width 94 height 16
